Goal: Information Seeking & Learning: Learn about a topic

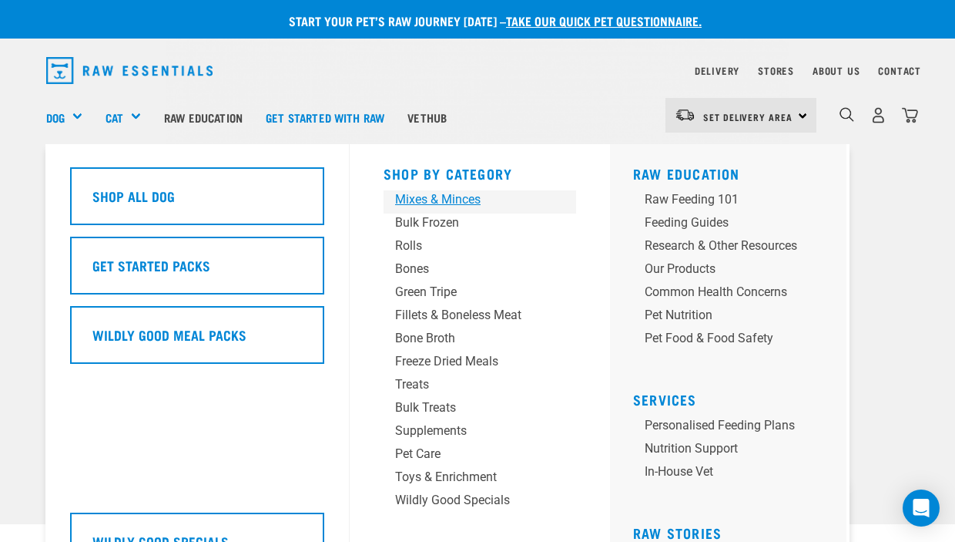
click at [430, 207] on div "Mixes & Minces" at bounding box center [467, 199] width 144 height 18
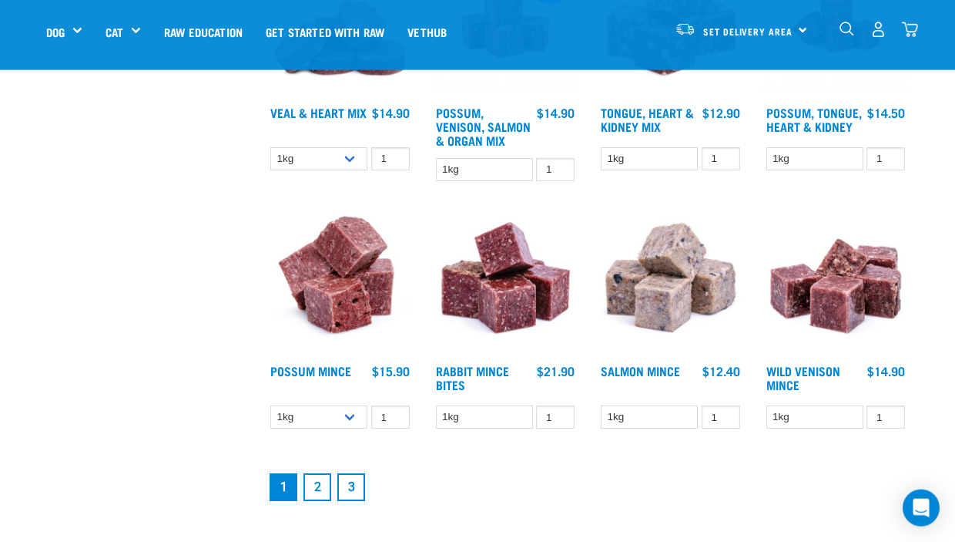
scroll to position [1848, 0]
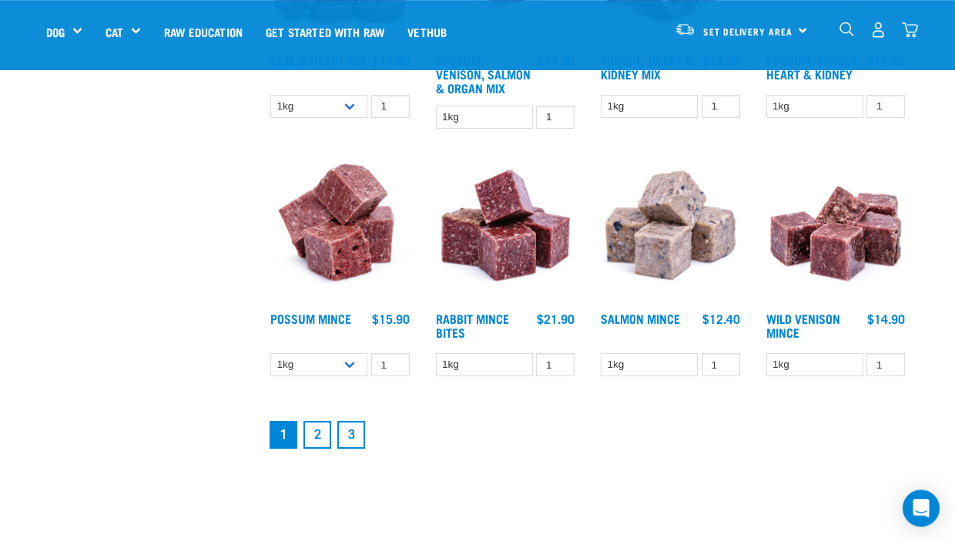
click at [313, 448] on link "2" at bounding box center [318, 435] width 28 height 28
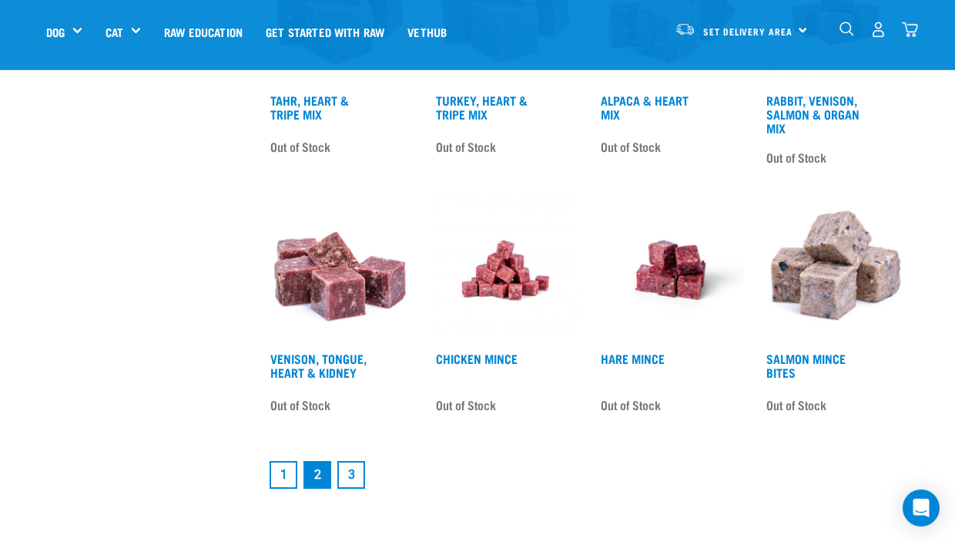
scroll to position [1848, 0]
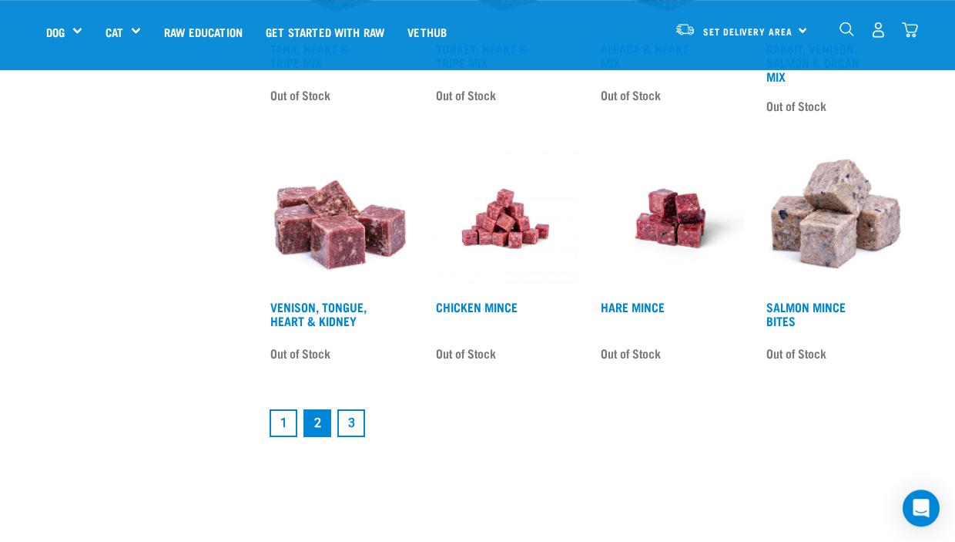
click at [356, 437] on link "3" at bounding box center [351, 423] width 28 height 28
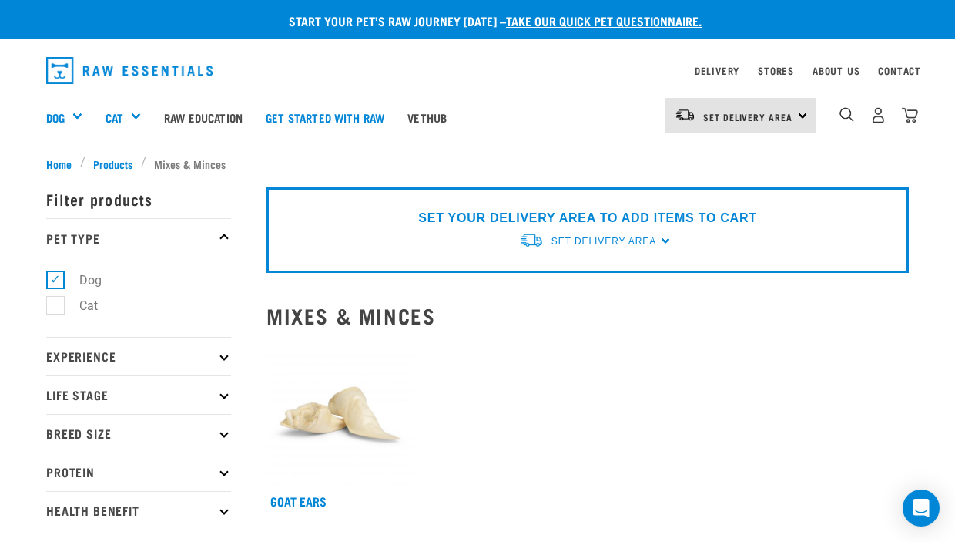
click at [146, 478] on p "Protein" at bounding box center [138, 471] width 185 height 39
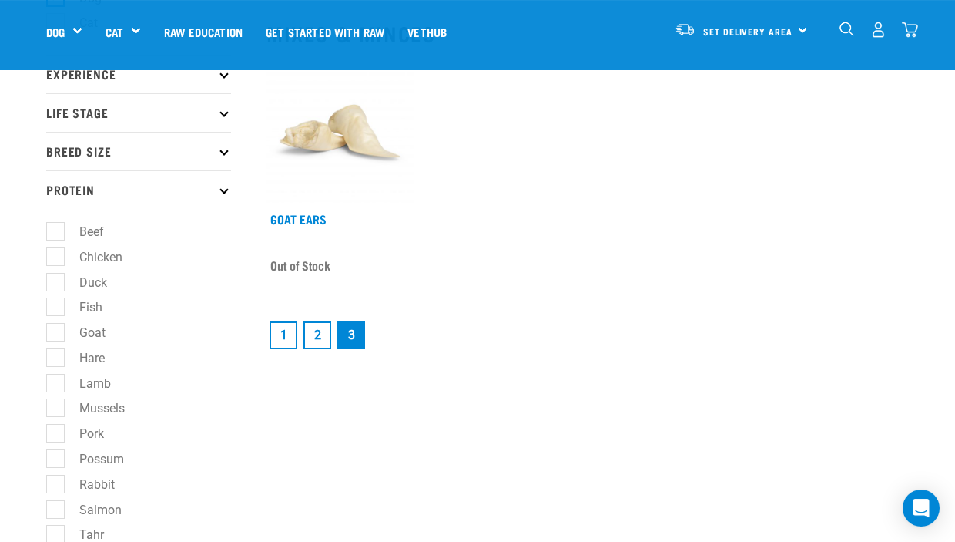
scroll to position [325, 0]
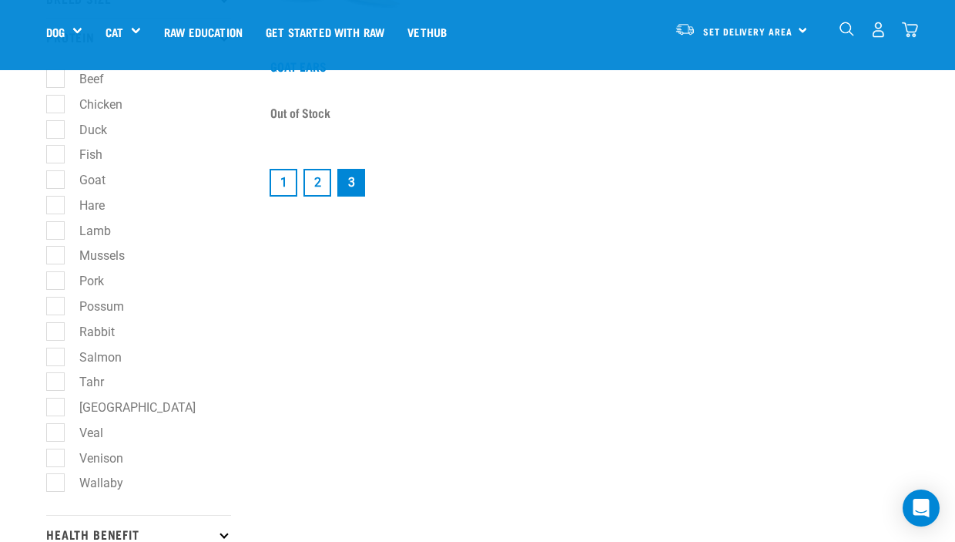
click at [59, 340] on label "Rabbit" at bounding box center [88, 331] width 66 height 19
click at [56, 334] on input "Rabbit" at bounding box center [51, 329] width 10 height 10
checkbox input "true"
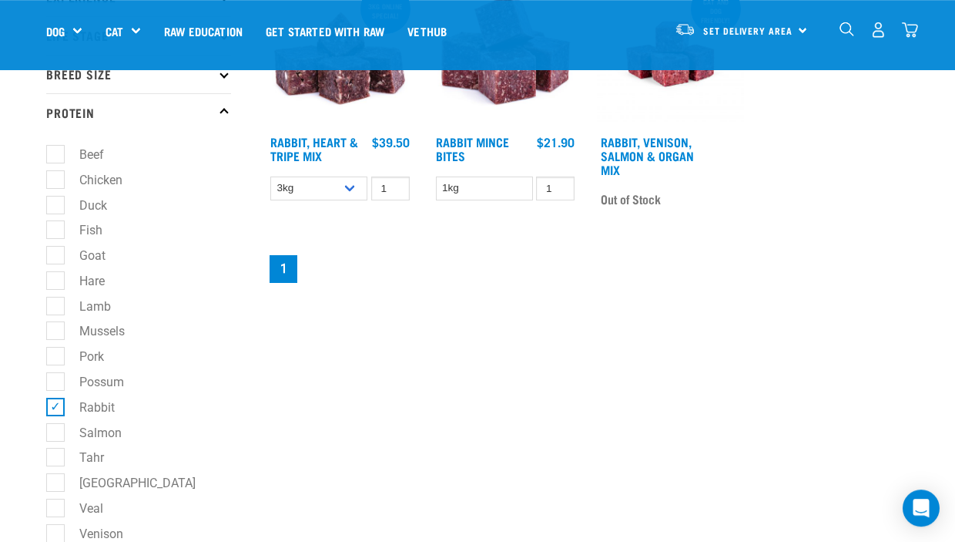
scroll to position [89, 0]
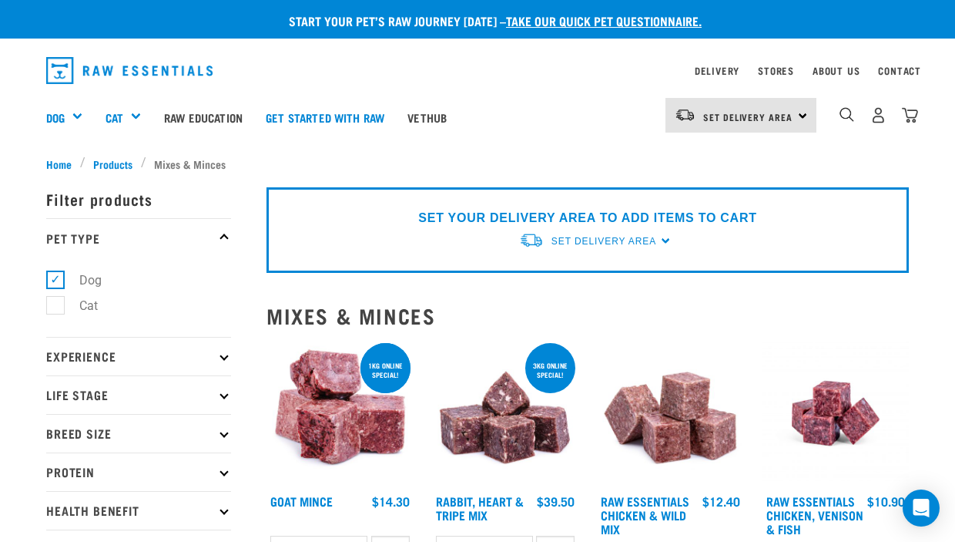
scroll to position [1848, 0]
